Goal: Information Seeking & Learning: Compare options

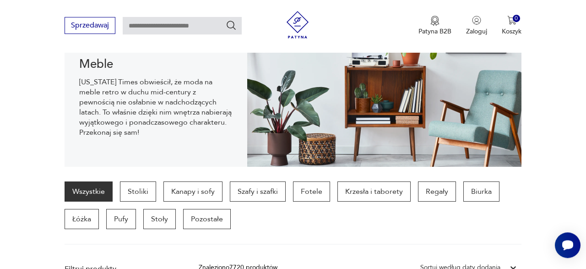
scroll to position [123, 0]
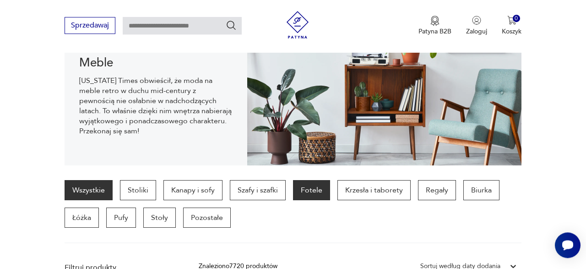
click at [317, 190] on p "Fotele" at bounding box center [311, 190] width 37 height 20
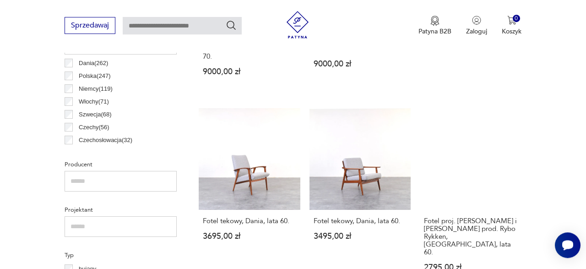
scroll to position [388, 0]
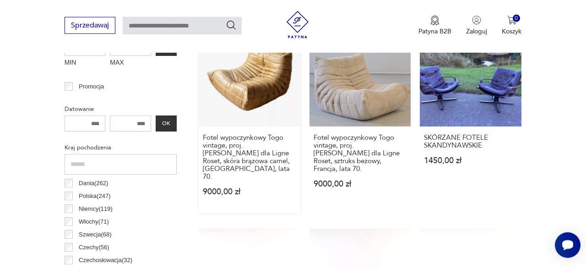
click at [267, 76] on link "Klasyk Fotel wypoczynkowy [GEOGRAPHIC_DATA] vintage, proj. [PERSON_NAME] dla Li…" at bounding box center [250, 119] width 102 height 189
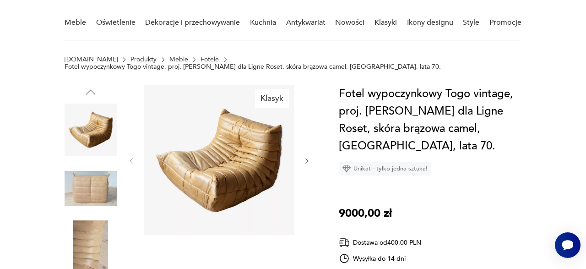
scroll to position [99, 0]
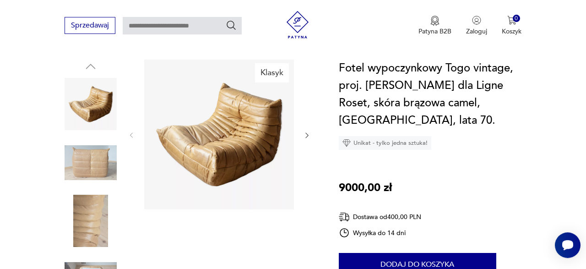
click at [307, 131] on icon "button" at bounding box center [306, 134] width 7 height 7
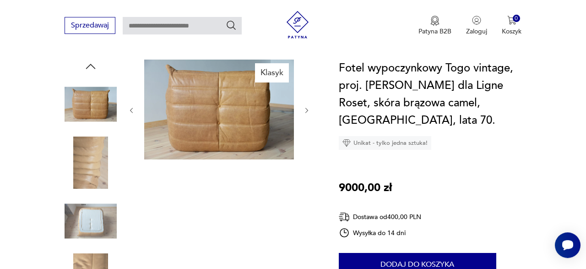
click at [307, 126] on div at bounding box center [219, 111] width 183 height 102
click at [306, 107] on icon "button" at bounding box center [306, 110] width 7 height 7
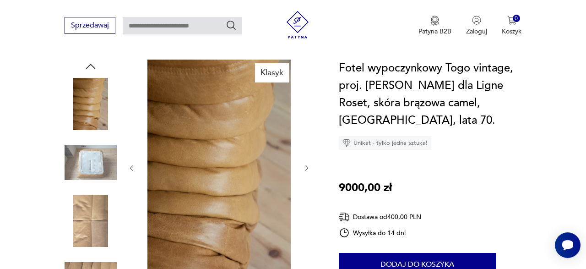
click at [309, 164] on icon "button" at bounding box center [306, 167] width 7 height 7
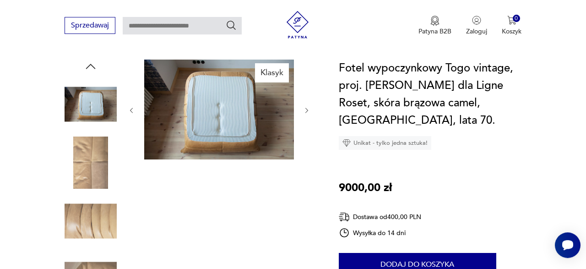
click at [309, 107] on icon "button" at bounding box center [306, 110] width 7 height 7
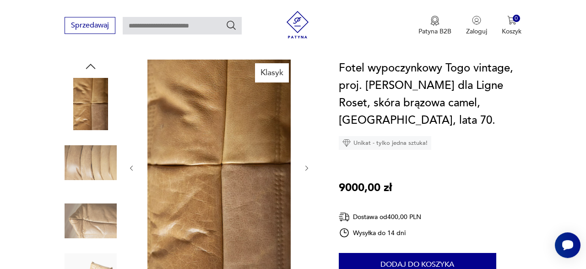
click at [308, 164] on button "button" at bounding box center [306, 168] width 7 height 9
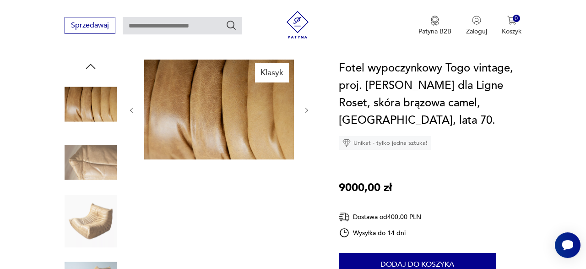
click at [310, 107] on icon "button" at bounding box center [306, 110] width 7 height 7
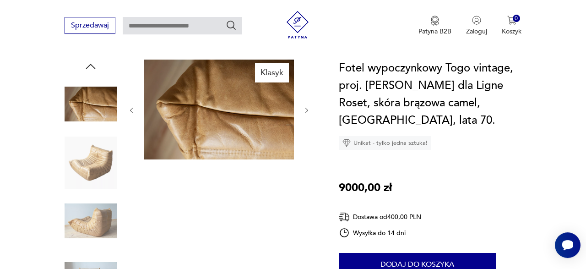
click at [310, 107] on icon "button" at bounding box center [306, 110] width 7 height 7
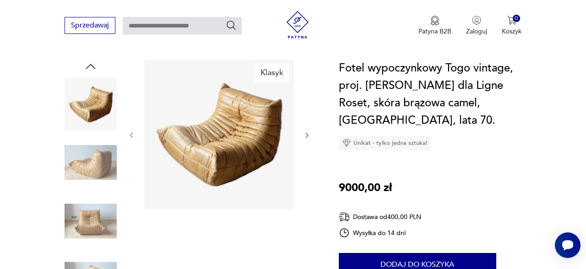
click at [310, 103] on div at bounding box center [219, 136] width 183 height 152
click at [90, 214] on img at bounding box center [91, 221] width 52 height 52
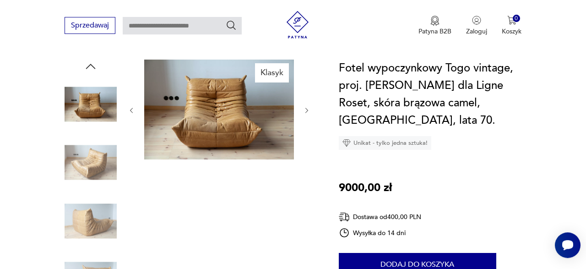
click at [249, 106] on img at bounding box center [219, 110] width 150 height 100
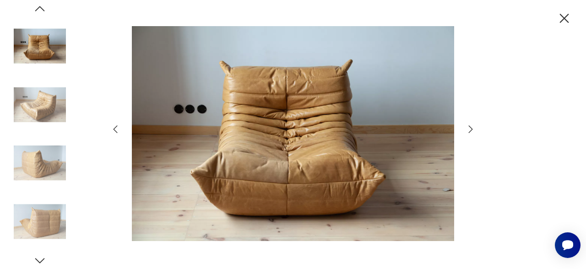
click at [469, 129] on icon "button" at bounding box center [470, 129] width 11 height 11
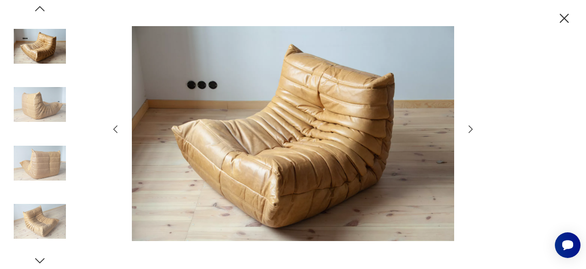
click at [469, 129] on icon "button" at bounding box center [470, 129] width 11 height 11
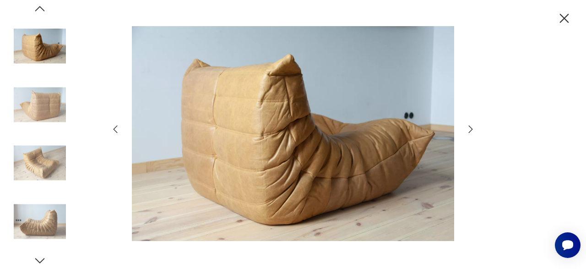
click at [469, 129] on icon "button" at bounding box center [470, 129] width 11 height 11
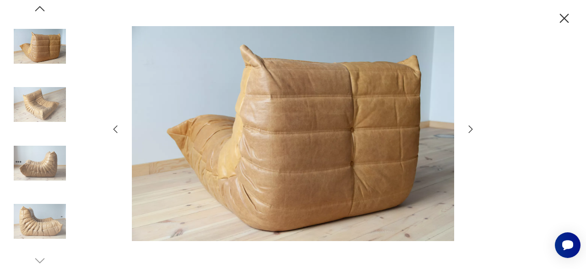
click at [469, 129] on icon "button" at bounding box center [470, 129] width 11 height 11
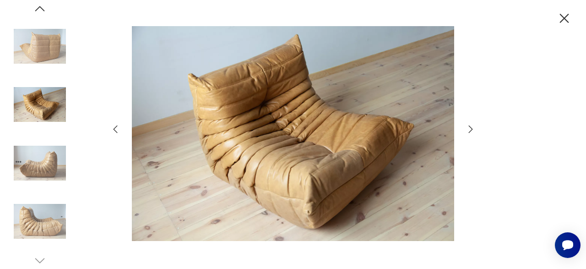
click at [469, 129] on icon "button" at bounding box center [470, 129] width 11 height 11
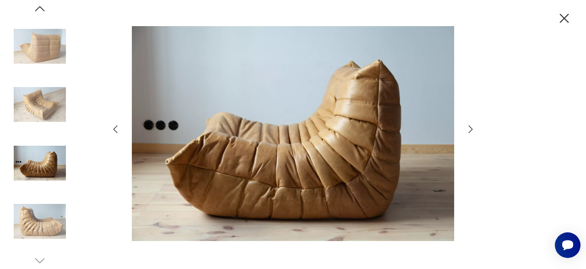
click at [469, 129] on icon "button" at bounding box center [470, 129] width 11 height 11
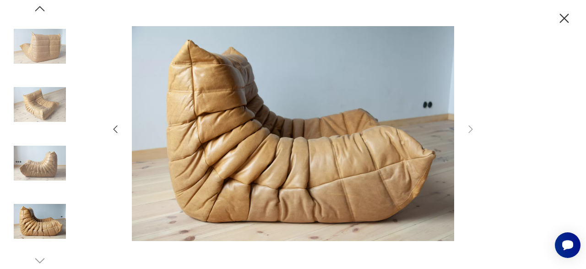
click at [563, 22] on icon "button" at bounding box center [565, 19] width 16 height 16
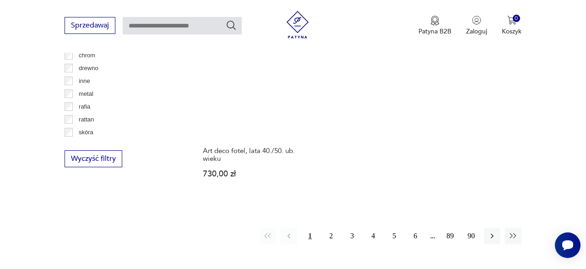
scroll to position [1273, 0]
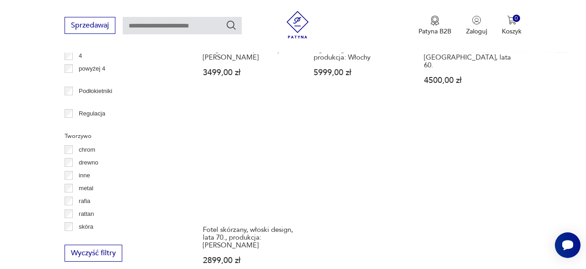
scroll to position [1341, 0]
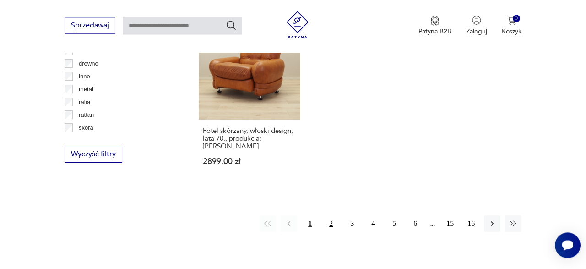
click at [329, 215] on button "2" at bounding box center [331, 223] width 16 height 16
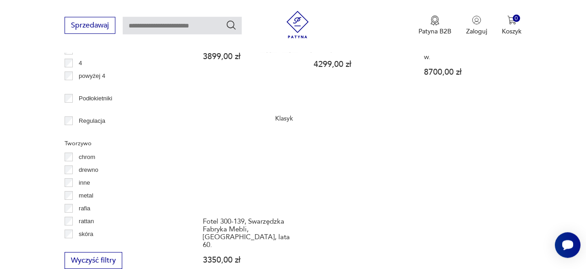
scroll to position [1285, 0]
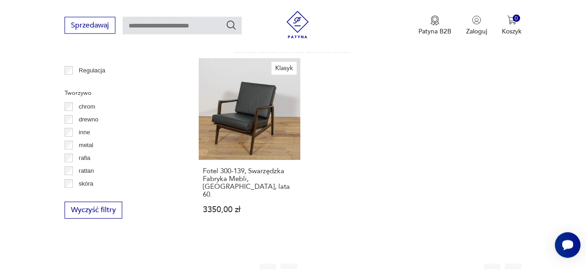
click at [351, 263] on button "3" at bounding box center [352, 271] width 16 height 16
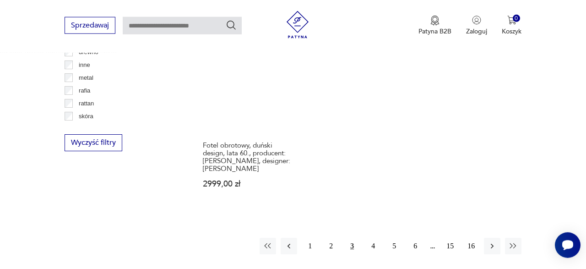
scroll to position [1407, 0]
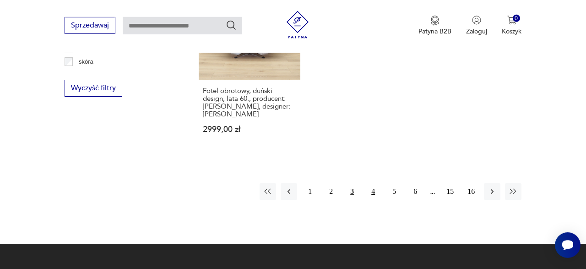
click at [372, 183] on button "4" at bounding box center [373, 191] width 16 height 16
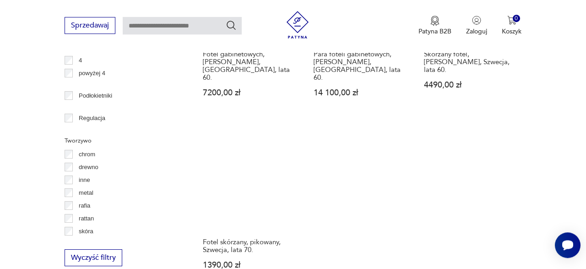
scroll to position [1330, 0]
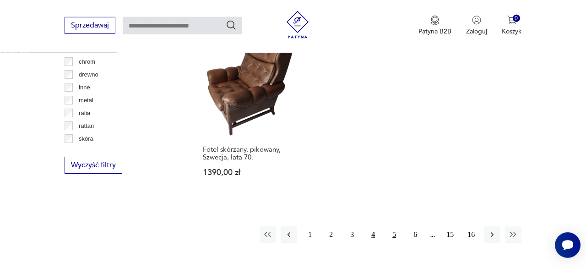
click at [395, 226] on button "5" at bounding box center [394, 234] width 16 height 16
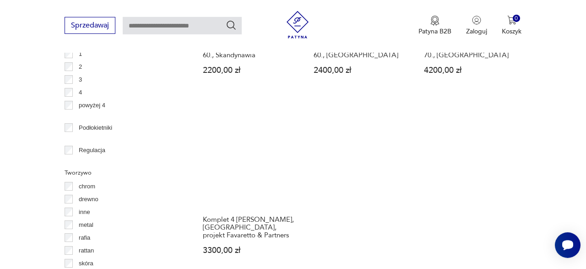
scroll to position [1282, 0]
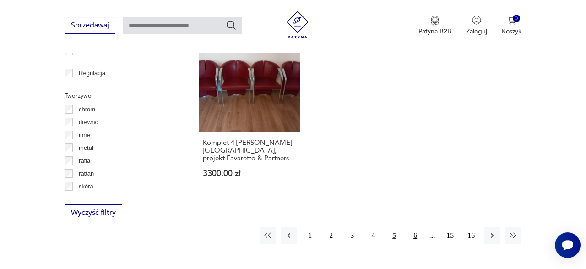
click at [415, 234] on button "6" at bounding box center [415, 235] width 16 height 16
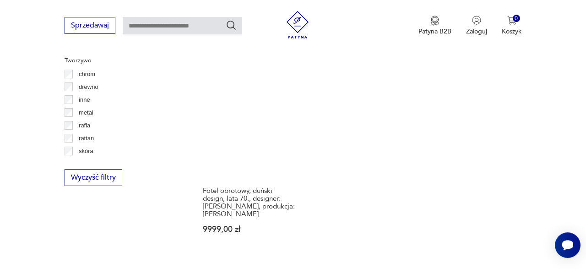
scroll to position [1353, 0]
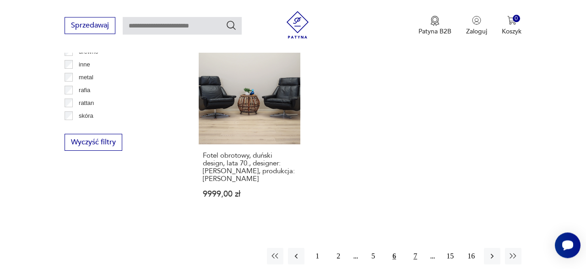
click at [416, 248] on button "7" at bounding box center [415, 256] width 16 height 16
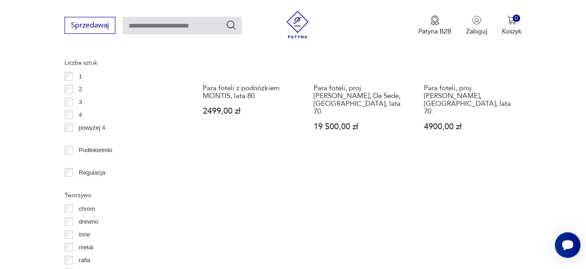
scroll to position [1269, 0]
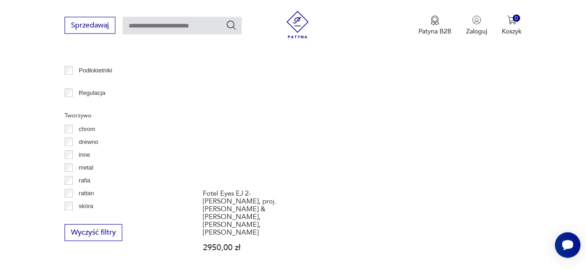
scroll to position [1265, 0]
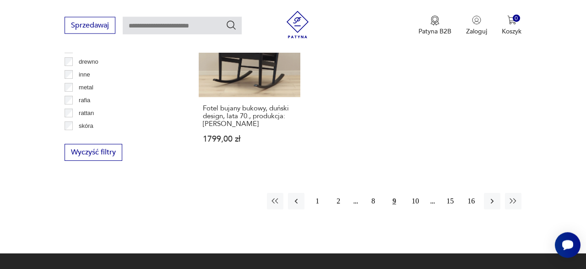
scroll to position [1340, 0]
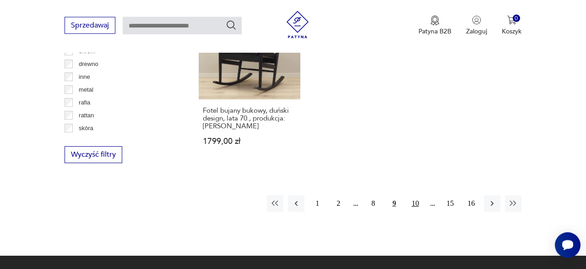
click at [415, 195] on button "10" at bounding box center [415, 203] width 16 height 16
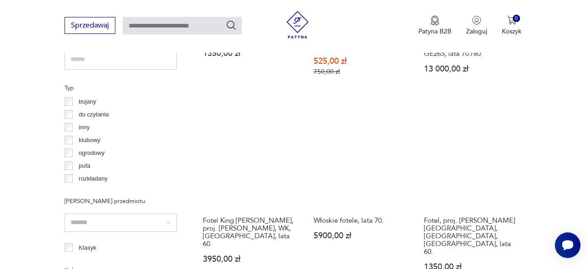
scroll to position [679, 0]
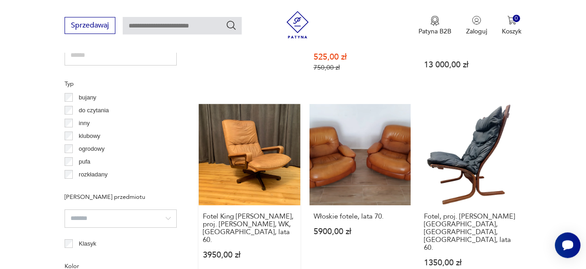
click at [238, 142] on link "Fotel King [PERSON_NAME], proj. [PERSON_NAME], WK, [GEOGRAPHIC_DATA], lata 60. …" at bounding box center [250, 194] width 102 height 181
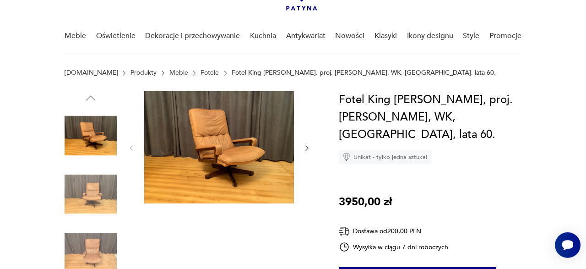
scroll to position [69, 0]
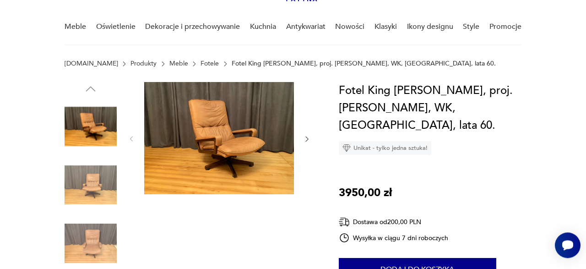
click at [202, 122] on img at bounding box center [219, 138] width 150 height 112
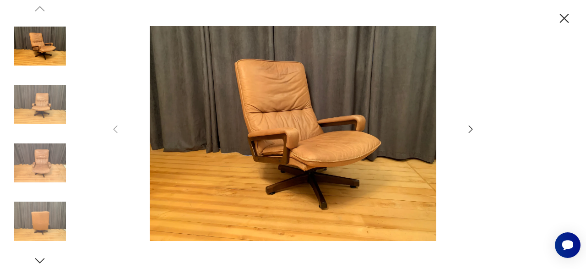
click at [470, 127] on icon "button" at bounding box center [470, 129] width 11 height 11
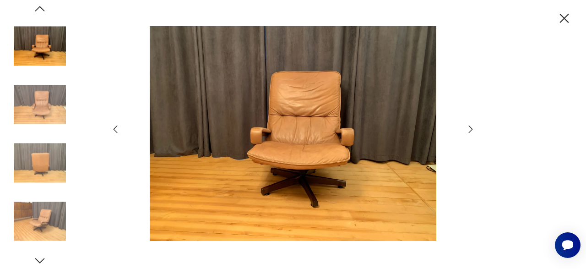
click at [470, 127] on icon "button" at bounding box center [470, 129] width 11 height 11
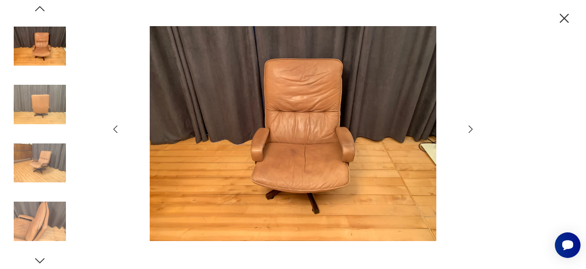
click at [470, 127] on icon "button" at bounding box center [470, 129] width 11 height 11
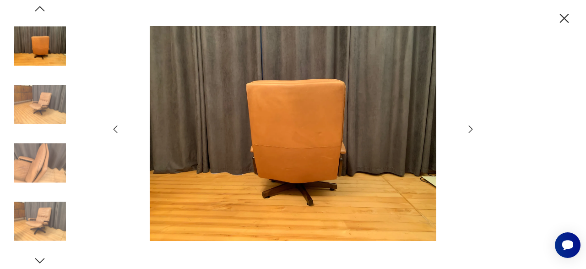
click at [470, 127] on icon "button" at bounding box center [470, 129] width 11 height 11
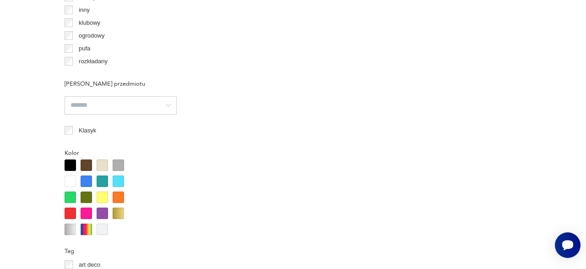
scroll to position [764, 0]
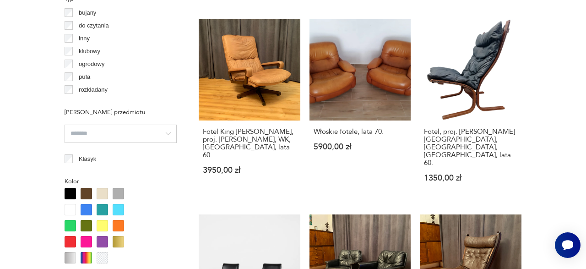
click at [461, 178] on div "Para foteli, Szwecja, lata 70. 3500,00 zł Skórzany fotel gabinetowy – [GEOGRAPH…" at bounding box center [360, 202] width 323 height 1107
drag, startPoint x: 544, startPoint y: 149, endPoint x: 586, endPoint y: 137, distance: 43.9
click at [548, 149] on section "Filtruj produkty Cena MIN MAX OK Promocja Datowanie OK Kraj pochodzenia Dania (…" at bounding box center [293, 233] width 586 height 1230
click at [583, 132] on section "Filtruj produkty Cena MIN MAX OK Promocja Datowanie OK Kraj pochodzenia Dania (…" at bounding box center [293, 233] width 586 height 1230
click at [583, 118] on section "Filtruj produkty Cena MIN MAX OK Promocja Datowanie OK Kraj pochodzenia Dania (…" at bounding box center [293, 233] width 586 height 1230
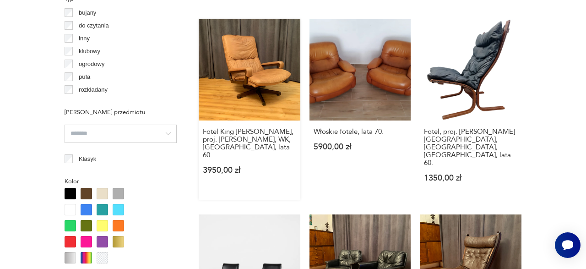
click at [240, 69] on link "Fotel King [PERSON_NAME], proj. [PERSON_NAME], WK, [GEOGRAPHIC_DATA], lata 60. …" at bounding box center [250, 109] width 102 height 181
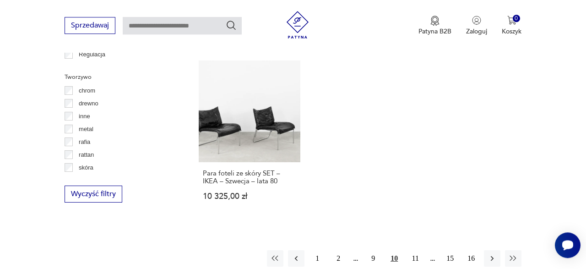
scroll to position [1296, 0]
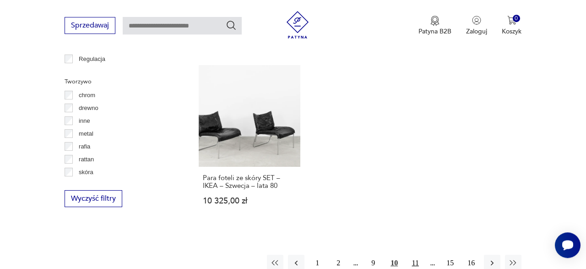
click at [415, 255] on button "11" at bounding box center [415, 263] width 16 height 16
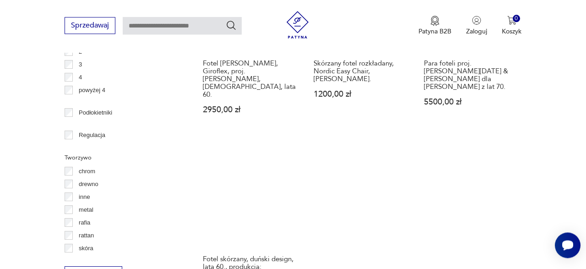
scroll to position [1297, 0]
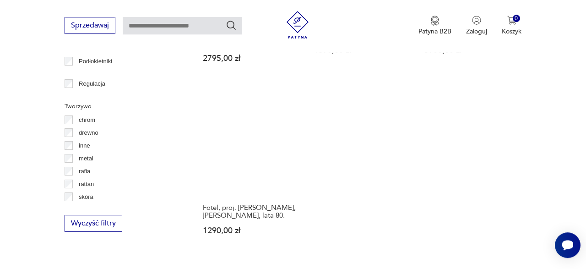
scroll to position [1298, 0]
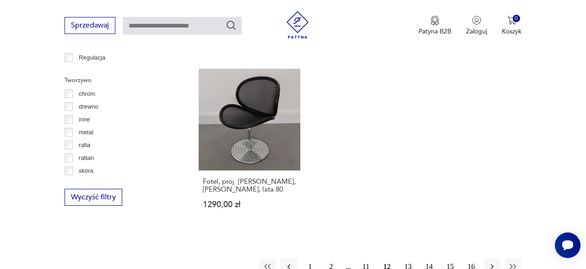
click at [406, 258] on button "13" at bounding box center [408, 266] width 16 height 16
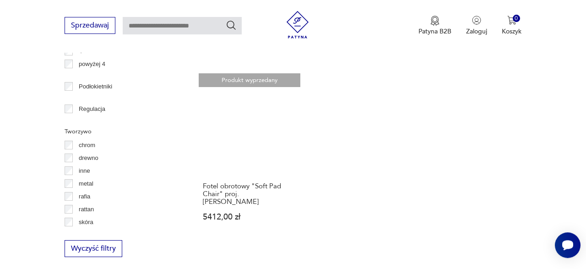
scroll to position [1276, 0]
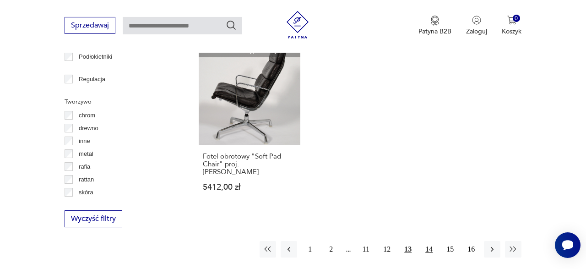
click at [432, 241] on button "14" at bounding box center [429, 249] width 16 height 16
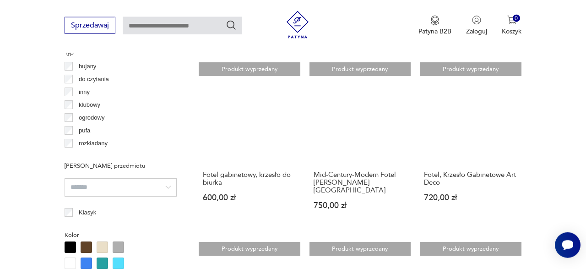
scroll to position [712, 0]
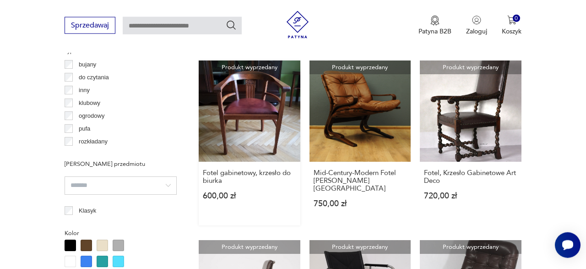
click at [246, 92] on link "Produkt wyprzedany Fotel gabinetowy, krzesło do biurka 600,00 zł" at bounding box center [250, 142] width 102 height 165
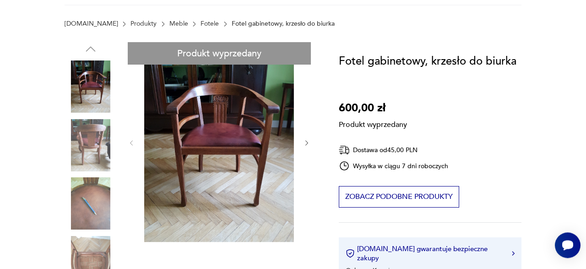
scroll to position [113, 0]
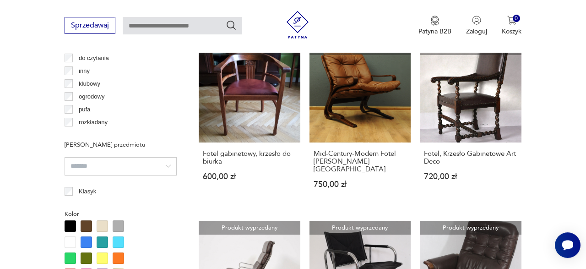
scroll to position [684, 0]
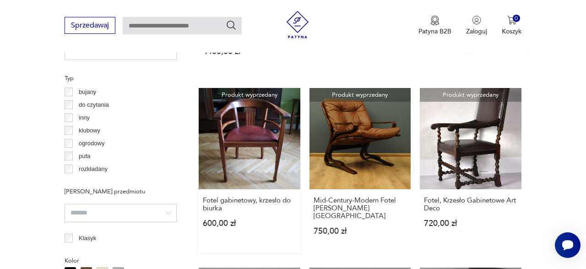
click at [257, 125] on link "Produkt wyprzedany Fotel gabinetowy, krzesło do biurka 600,00 zł" at bounding box center [250, 170] width 102 height 165
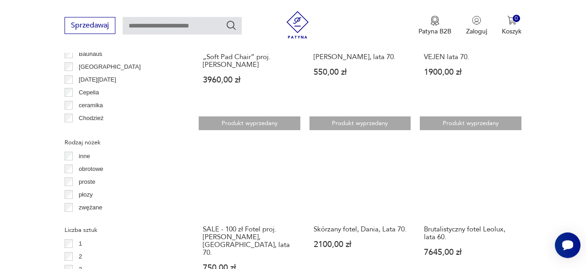
scroll to position [1045, 0]
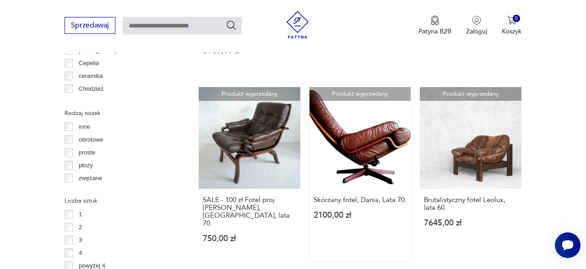
click at [365, 135] on link "Produkt wyprzedany Skórzany fotel, Dania, Lata 70. 2100,00 zł" at bounding box center [361, 173] width 102 height 173
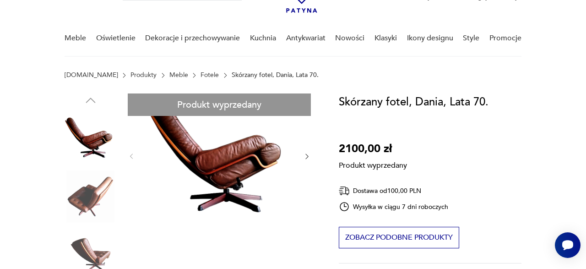
scroll to position [71, 0]
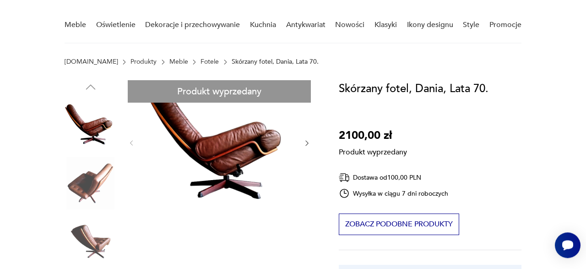
drag, startPoint x: 302, startPoint y: 141, endPoint x: 304, endPoint y: 152, distance: 11.1
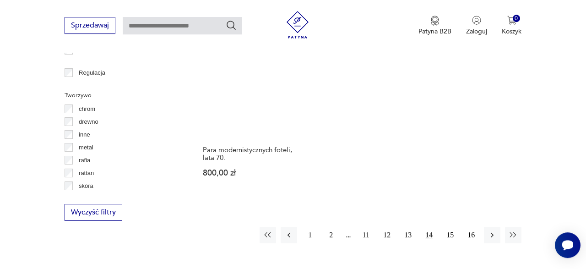
scroll to position [1312, 0]
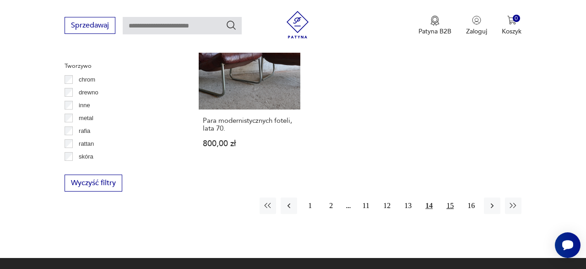
click at [449, 197] on button "15" at bounding box center [450, 205] width 16 height 16
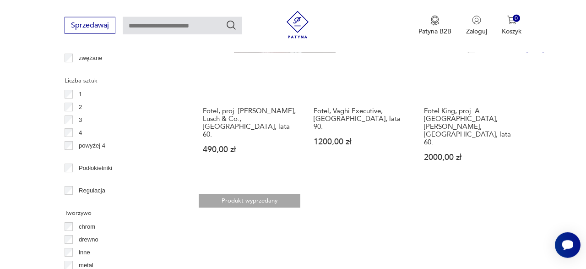
scroll to position [1282, 0]
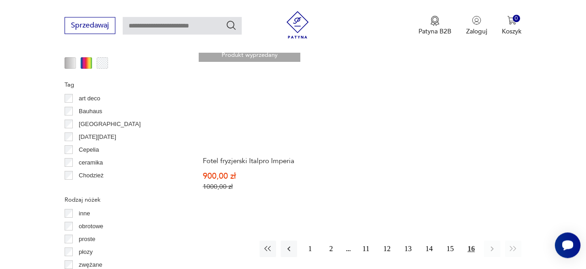
scroll to position [1002, 0]
